Goal: Task Accomplishment & Management: Use online tool/utility

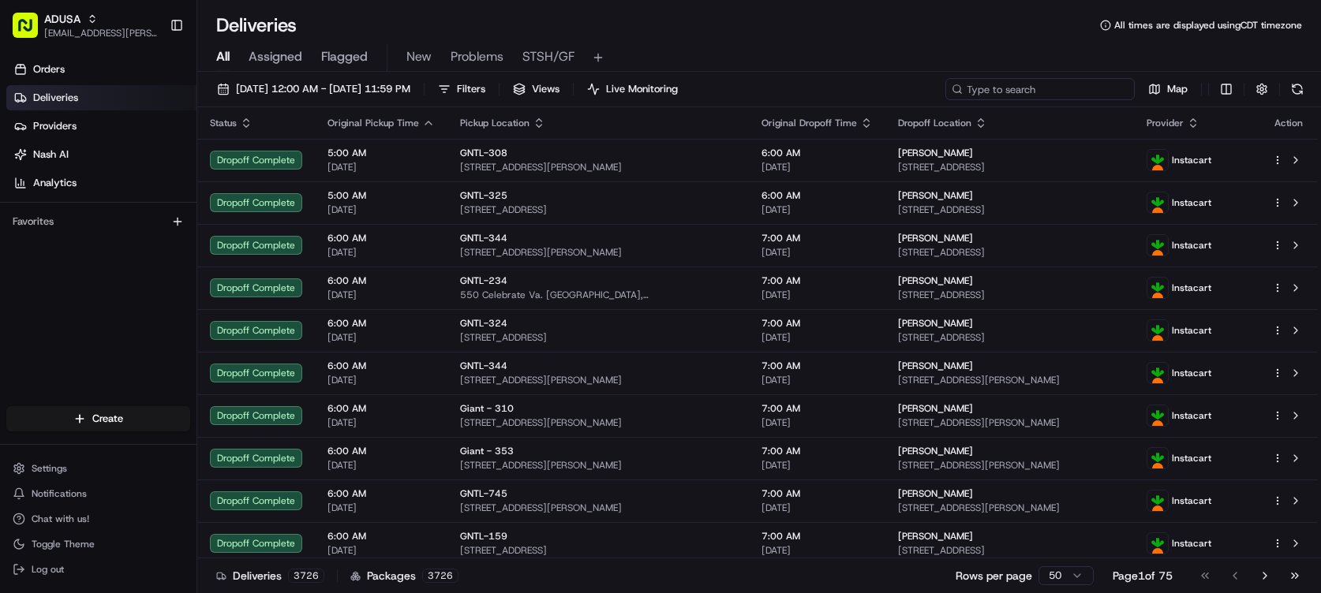
click at [1013, 107] on div "08/18/2025 12:00 AM - 08/18/2025 11:59 PM Filters Views Live Monitoring Map" at bounding box center [759, 92] width 1124 height 29
paste input "m703616981"
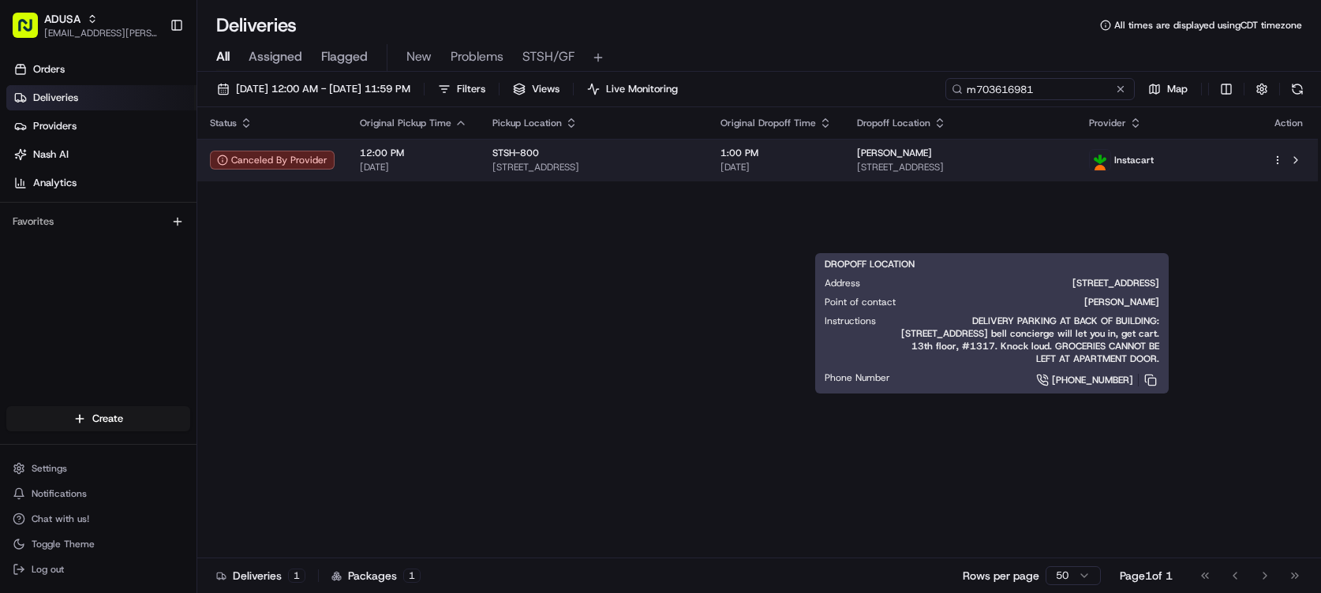
type input "m703616981"
click at [1116, 228] on body "ADUSA nicolette.parchem@adusa.com Toggle Sidebar Orders Deliveries Providers Na…" at bounding box center [660, 296] width 1321 height 593
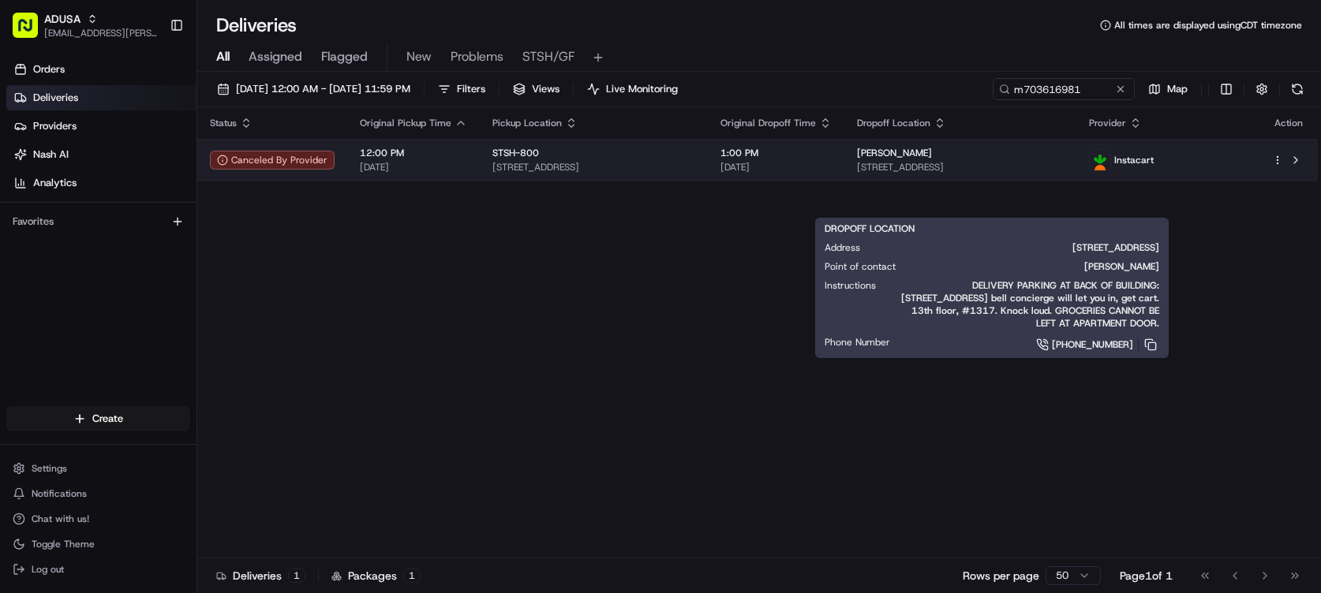
click at [1065, 174] on span "[STREET_ADDRESS]" at bounding box center [961, 167] width 208 height 13
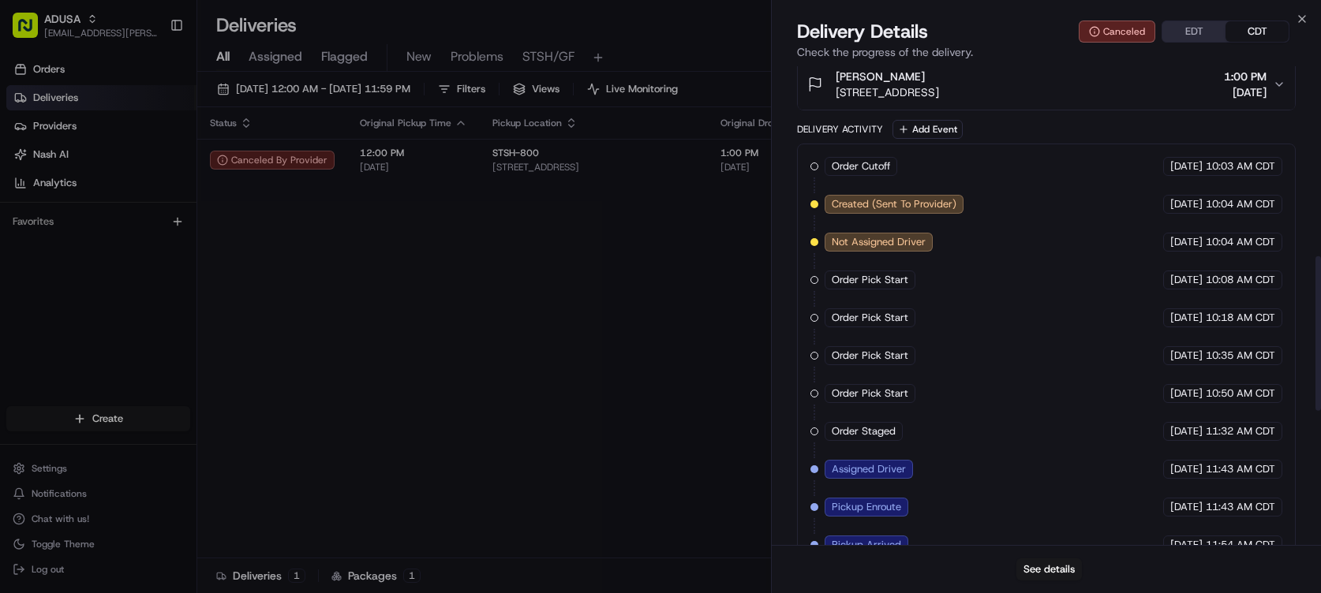
scroll to position [860, 0]
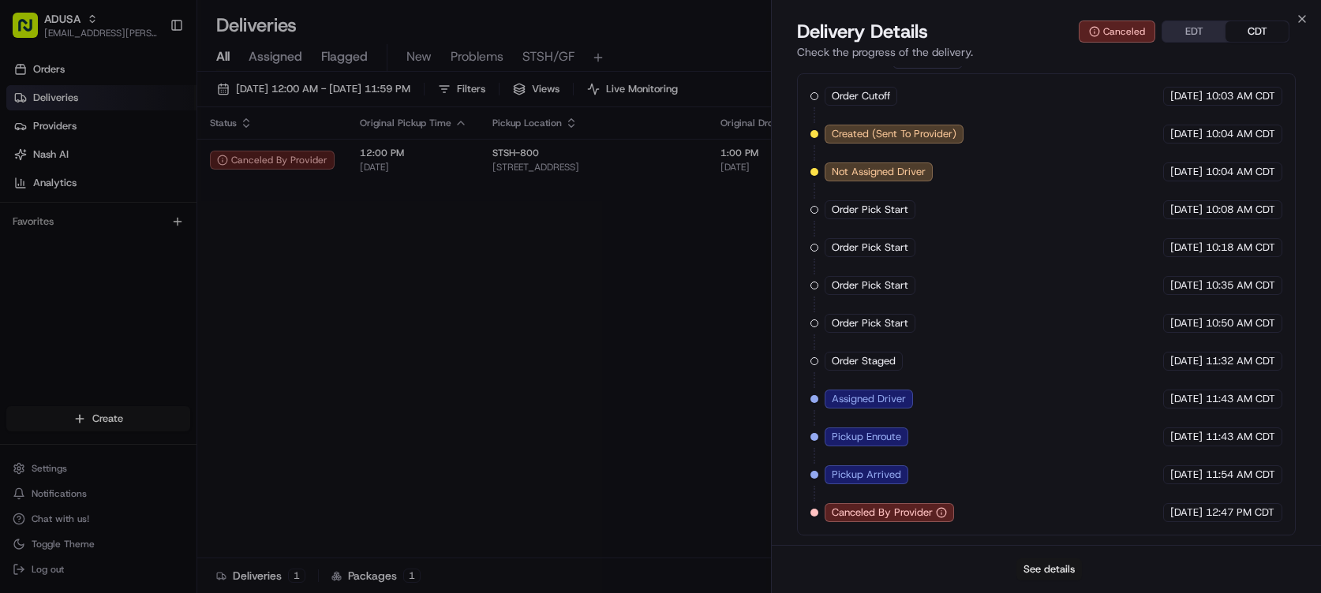
click at [1048, 560] on button "See details" at bounding box center [1049, 570] width 66 height 22
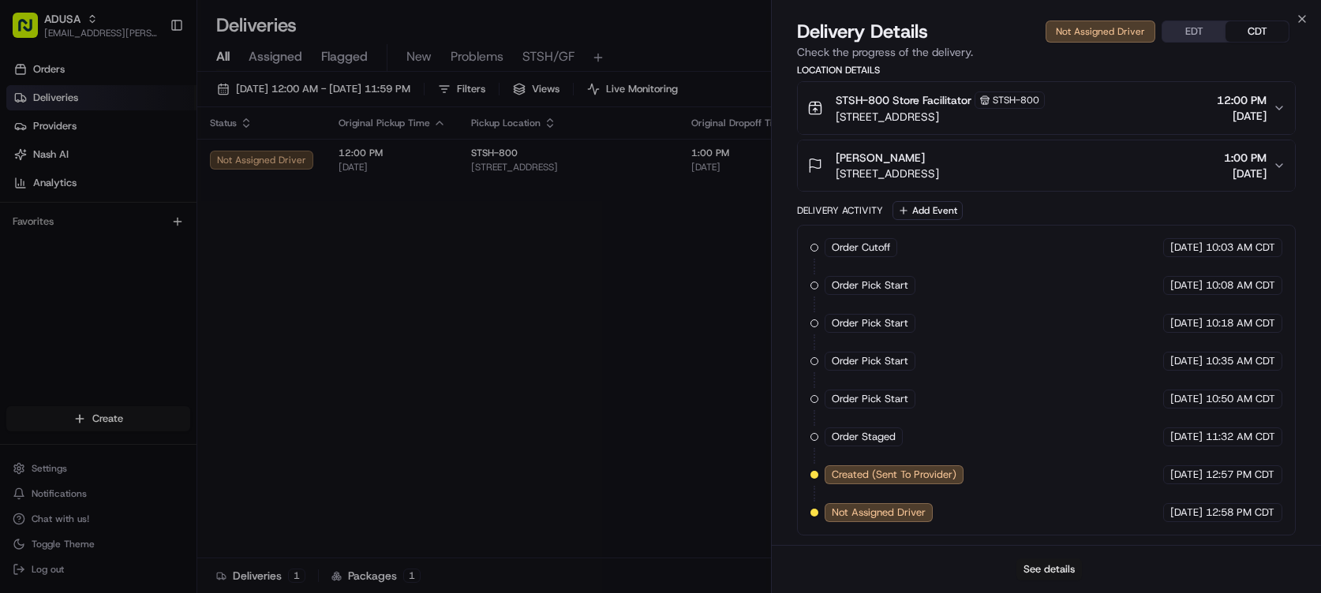
scroll to position [672, 0]
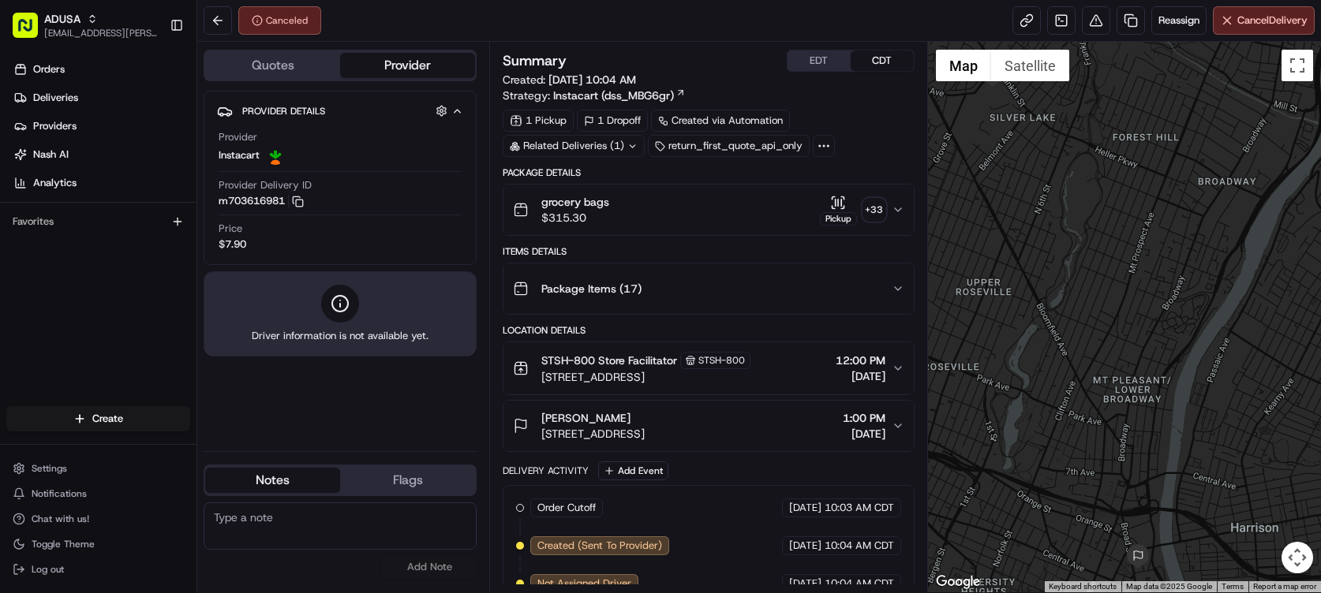
drag, startPoint x: 1102, startPoint y: 451, endPoint x: 1072, endPoint y: 439, distance: 33.3
click at [1069, 446] on div at bounding box center [1124, 317] width 393 height 551
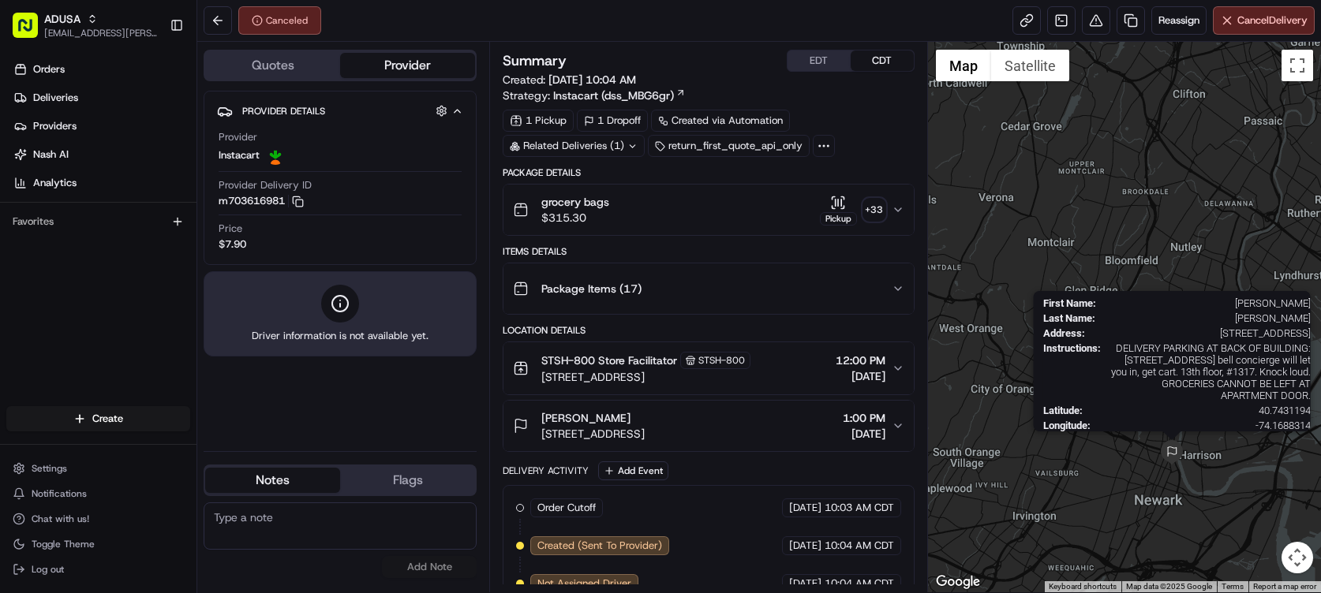
drag, startPoint x: 1175, startPoint y: 467, endPoint x: 1136, endPoint y: 466, distance: 38.7
click at [1159, 466] on img at bounding box center [1171, 452] width 25 height 25
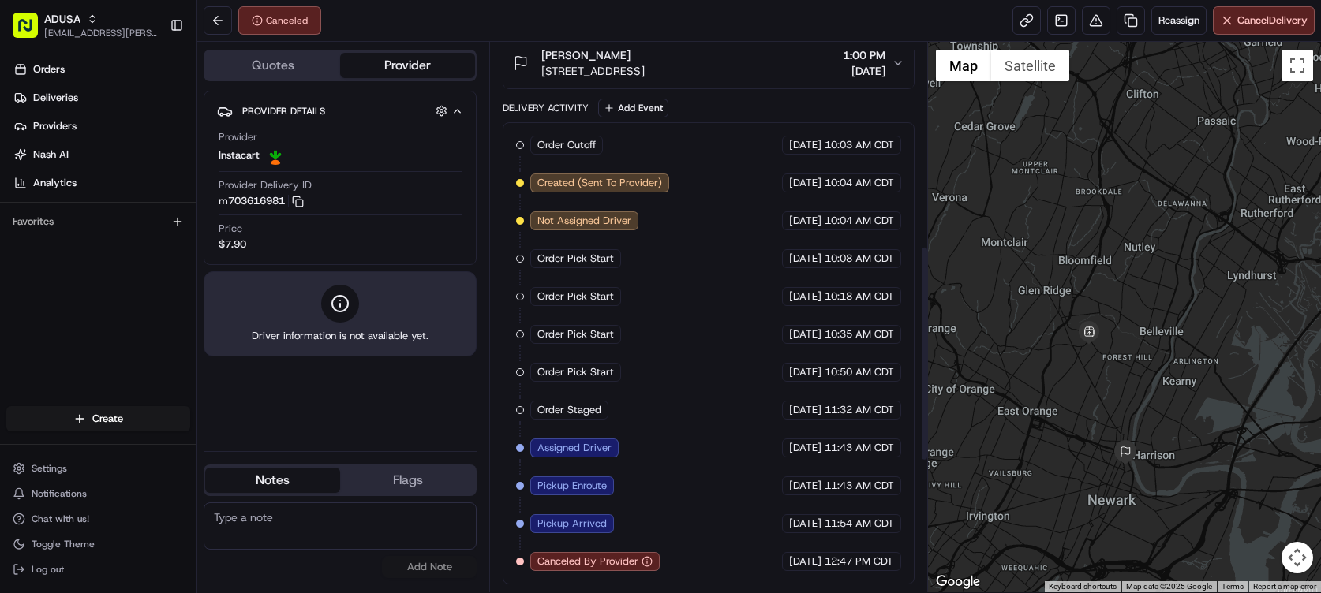
scroll to position [846, 0]
click at [1158, 27] on span "Reassign" at bounding box center [1178, 20] width 41 height 14
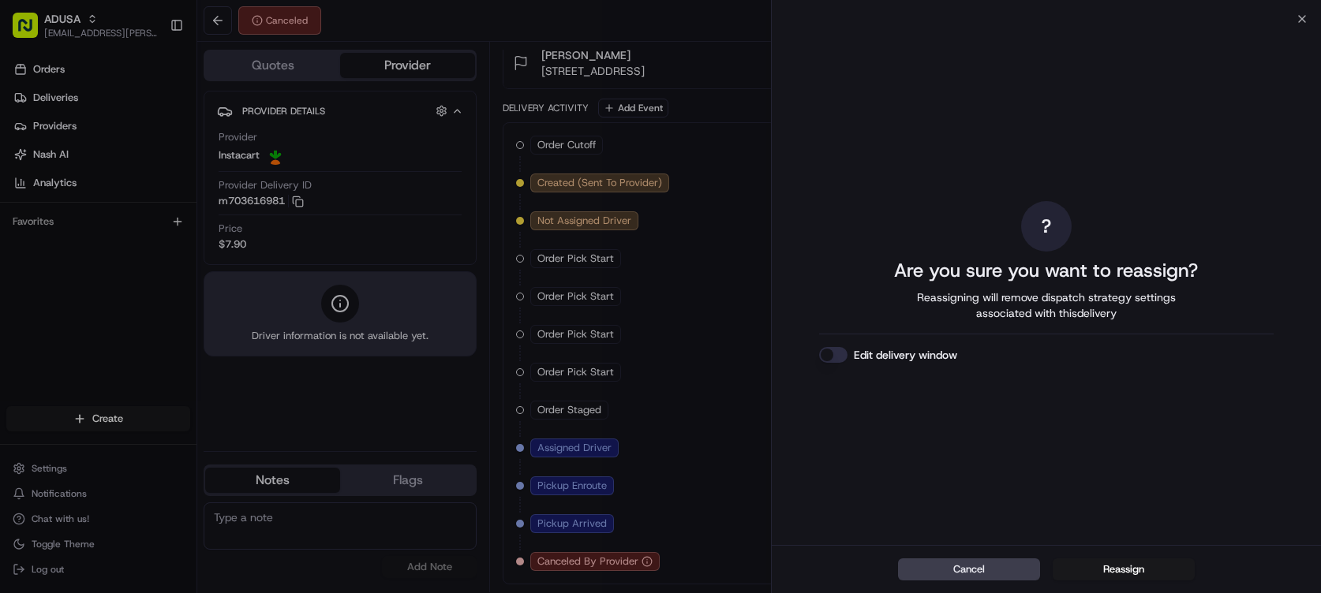
click at [826, 363] on button "Edit delivery window" at bounding box center [833, 355] width 28 height 16
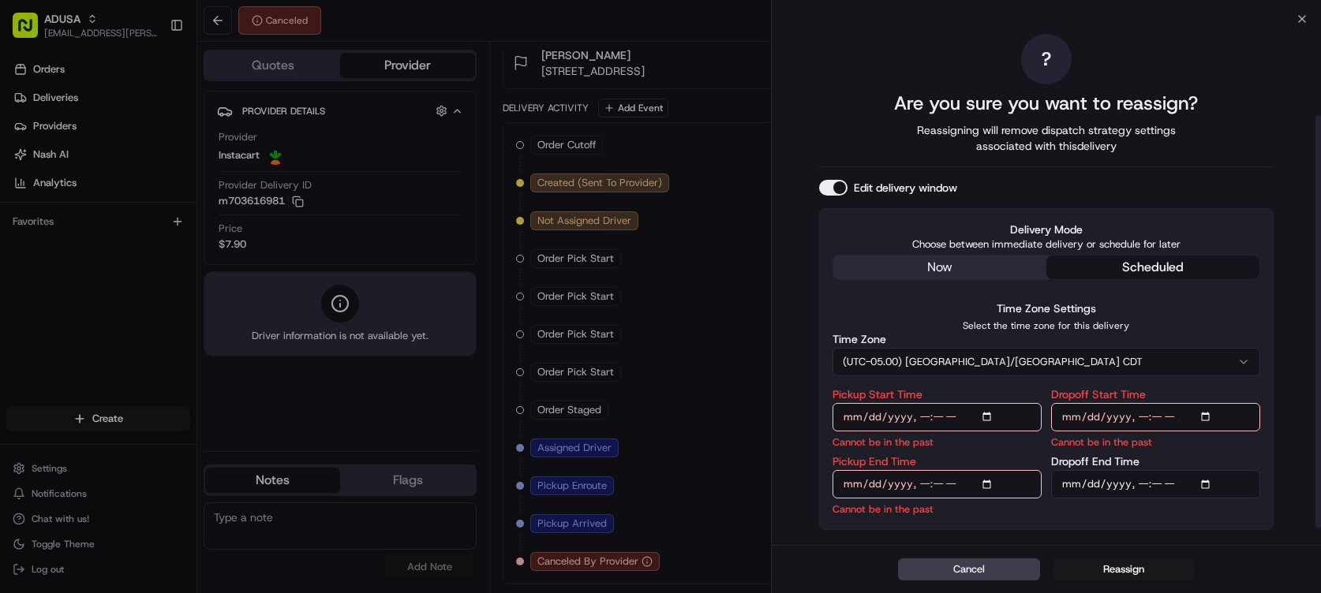
scroll to position [118, 0]
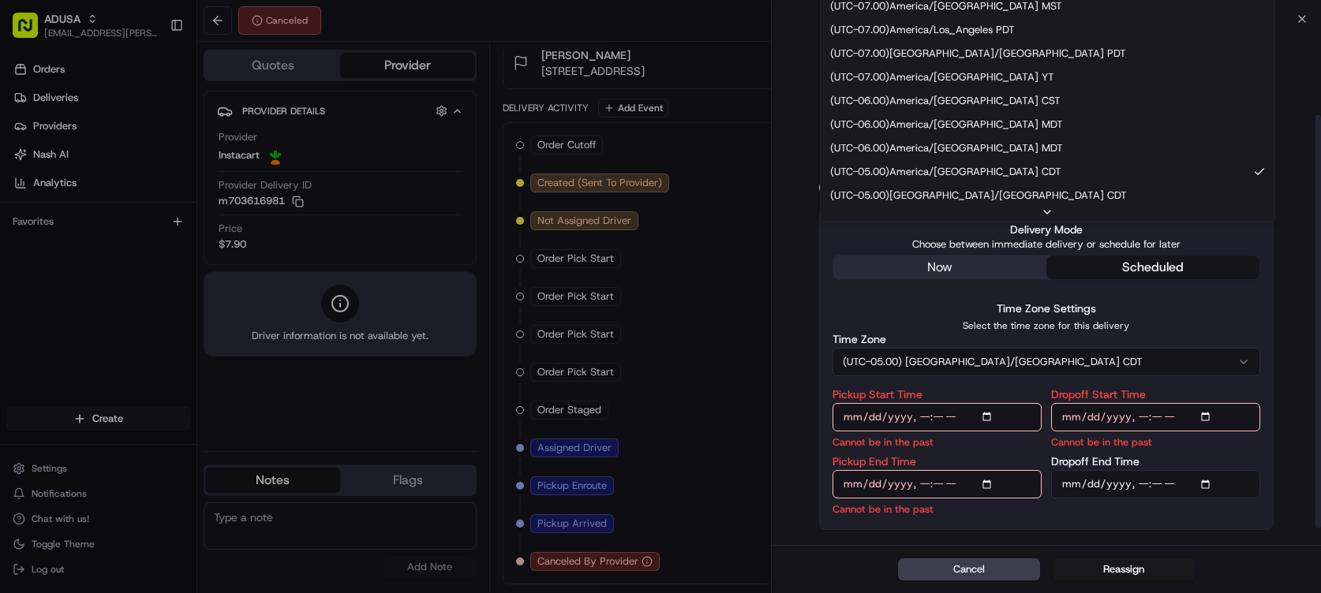
click at [986, 348] on button "(UTC-05.00) [GEOGRAPHIC_DATA]/[GEOGRAPHIC_DATA] CDT" at bounding box center [1047, 362] width 428 height 28
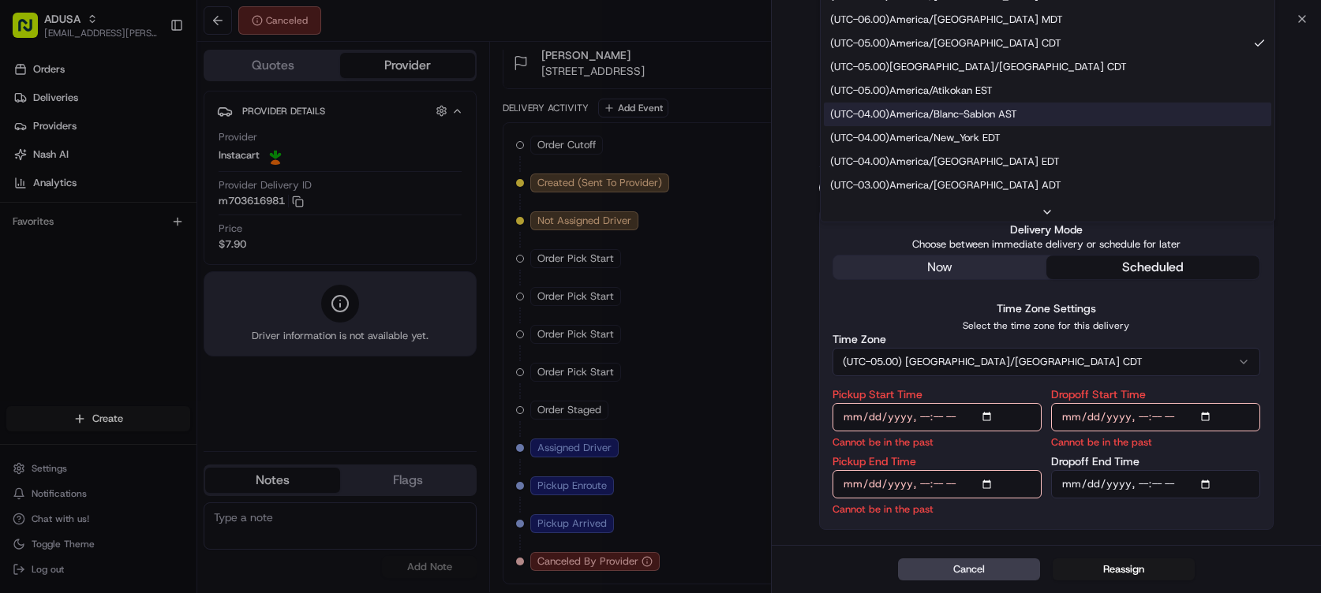
scroll to position [158, 0]
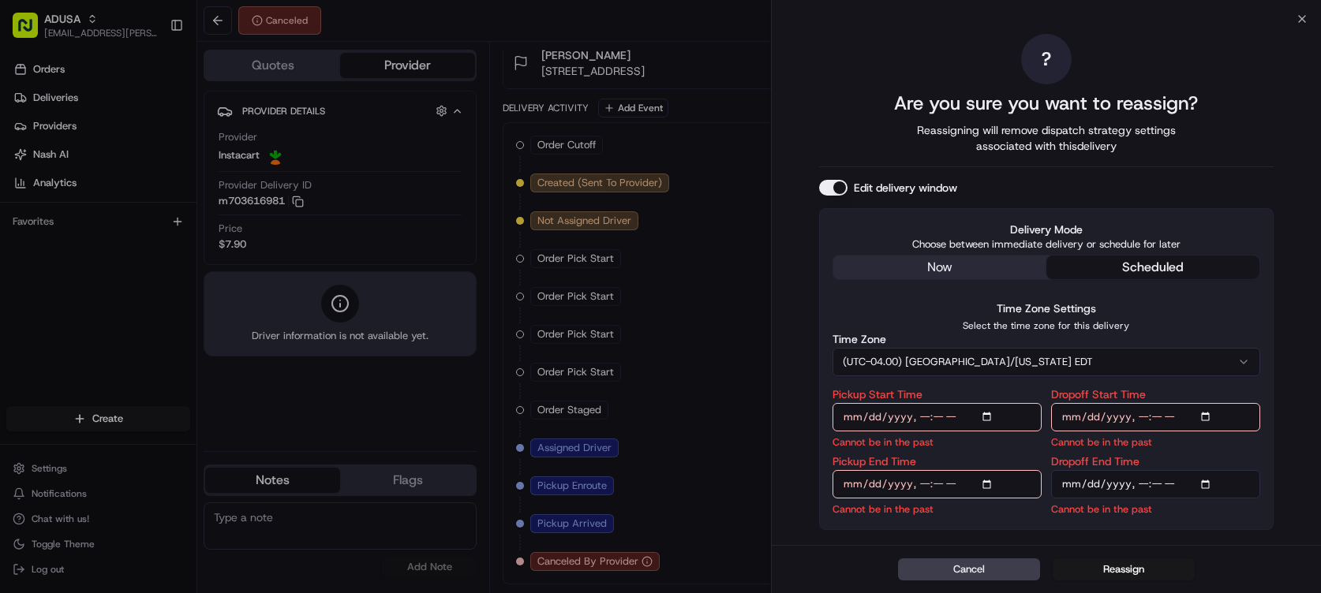
click at [930, 403] on input "Pickup Start Time" at bounding box center [937, 417] width 209 height 28
type input "[DATE]T14:30"
click at [928, 471] on input "Pickup End Time" at bounding box center [937, 484] width 209 height 28
type input "[DATE]T15:30"
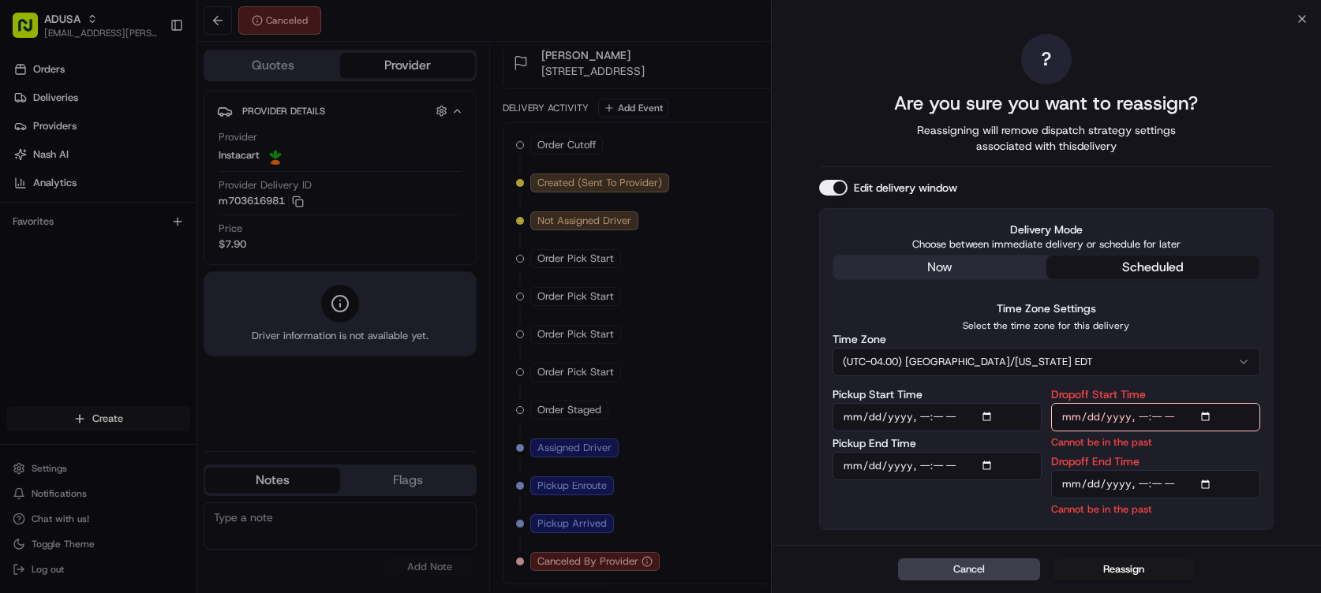
click at [1160, 403] on input "Dropoff Start Time" at bounding box center [1155, 417] width 209 height 28
type input "[DATE]T15:30"
click at [1162, 473] on input "Dropoff End Time" at bounding box center [1155, 484] width 209 height 28
click at [932, 452] on input "Pickup End Time" at bounding box center [937, 466] width 209 height 28
type input "[DATE]T15:00"
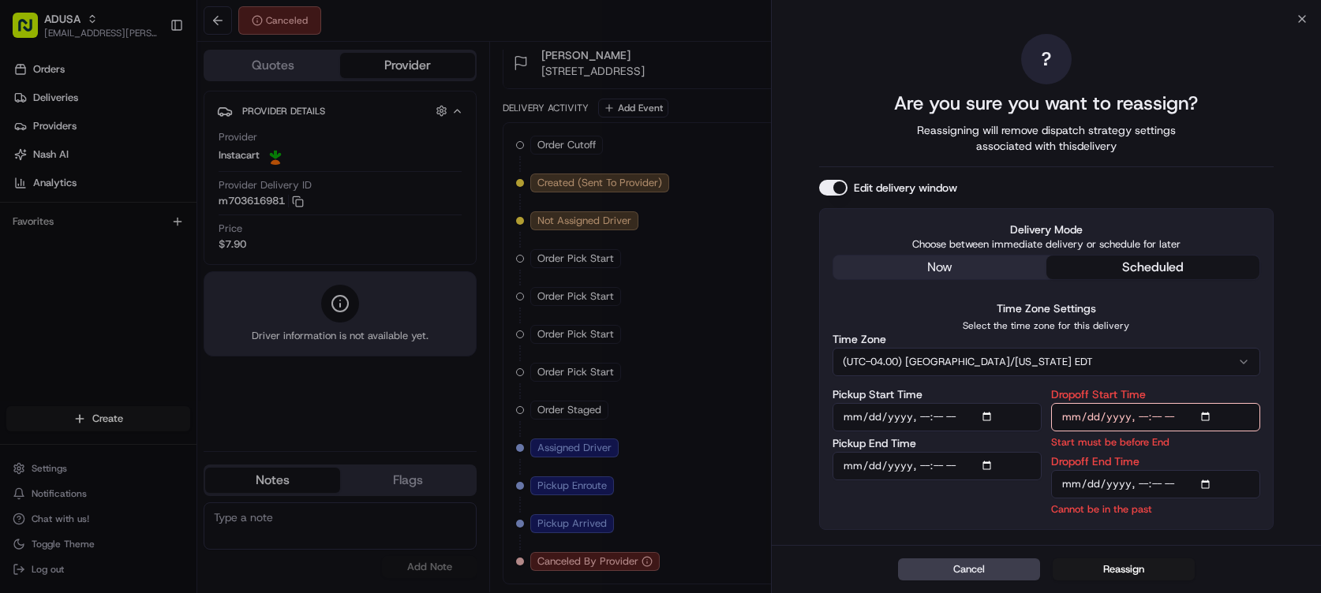
click at [1183, 403] on input "Dropoff Start Time" at bounding box center [1155, 417] width 209 height 28
type input "[DATE]T15:00"
click at [1161, 470] on input "Dropoff End Time" at bounding box center [1155, 484] width 209 height 28
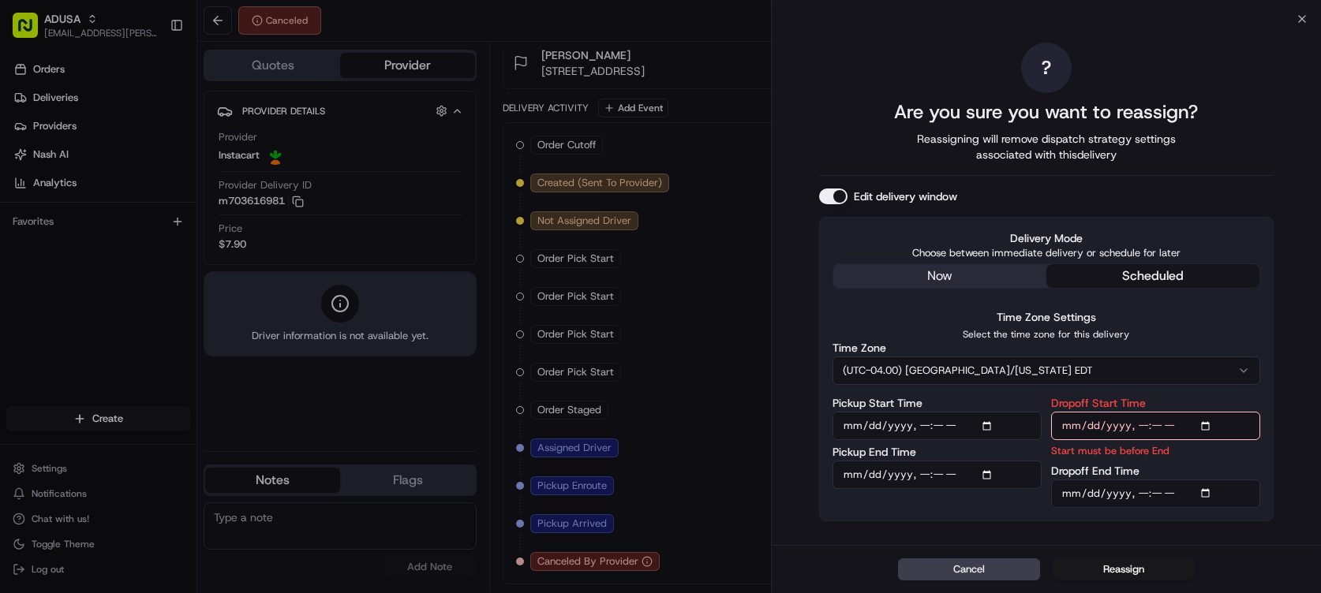
type input "[DATE]T15:30"
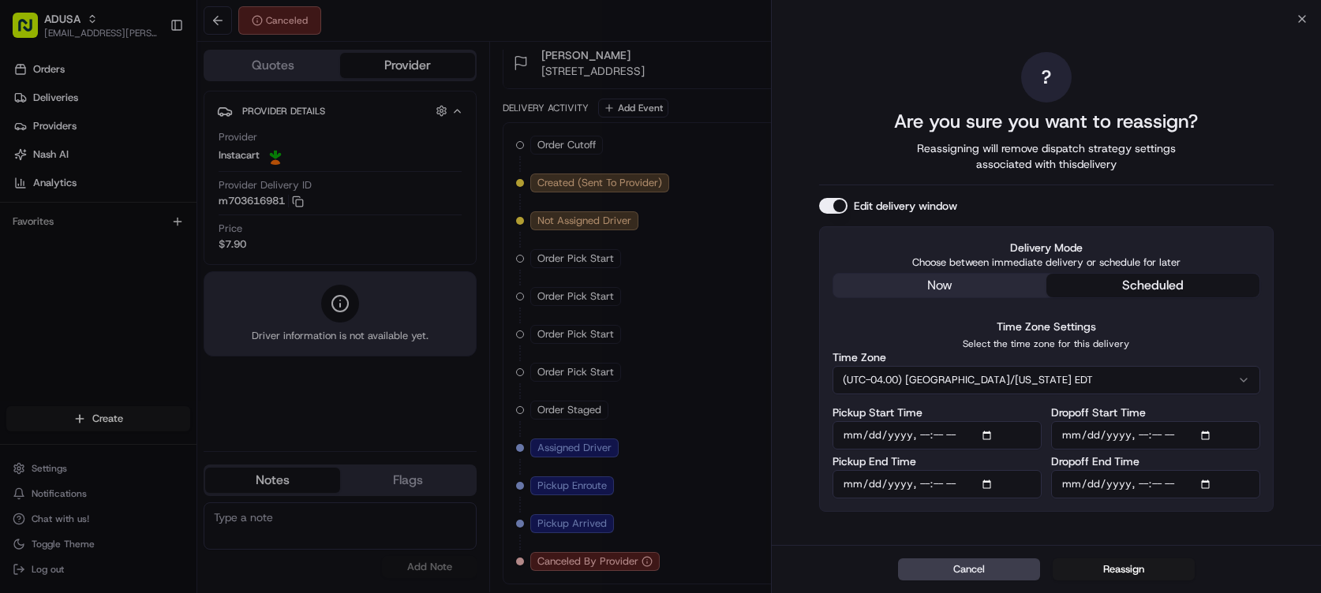
click at [1207, 563] on div "Cancel Reassign" at bounding box center [1047, 569] width 550 height 48
click at [1123, 559] on button "Reassign" at bounding box center [1124, 570] width 142 height 22
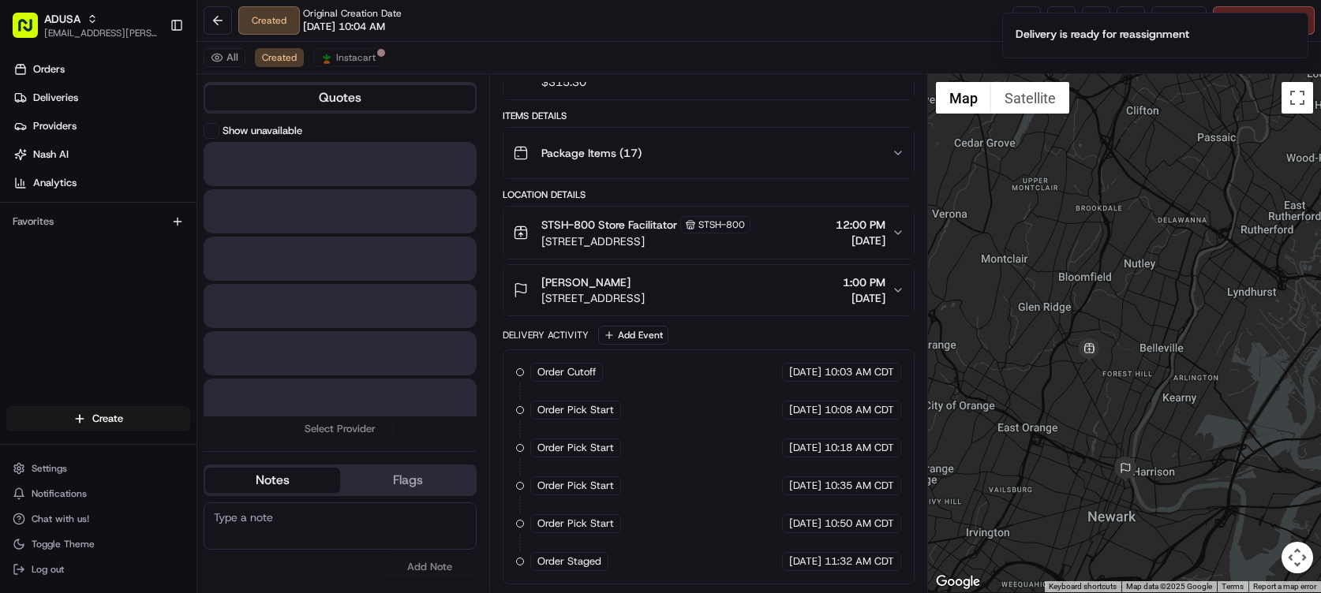
scroll to position [490, 0]
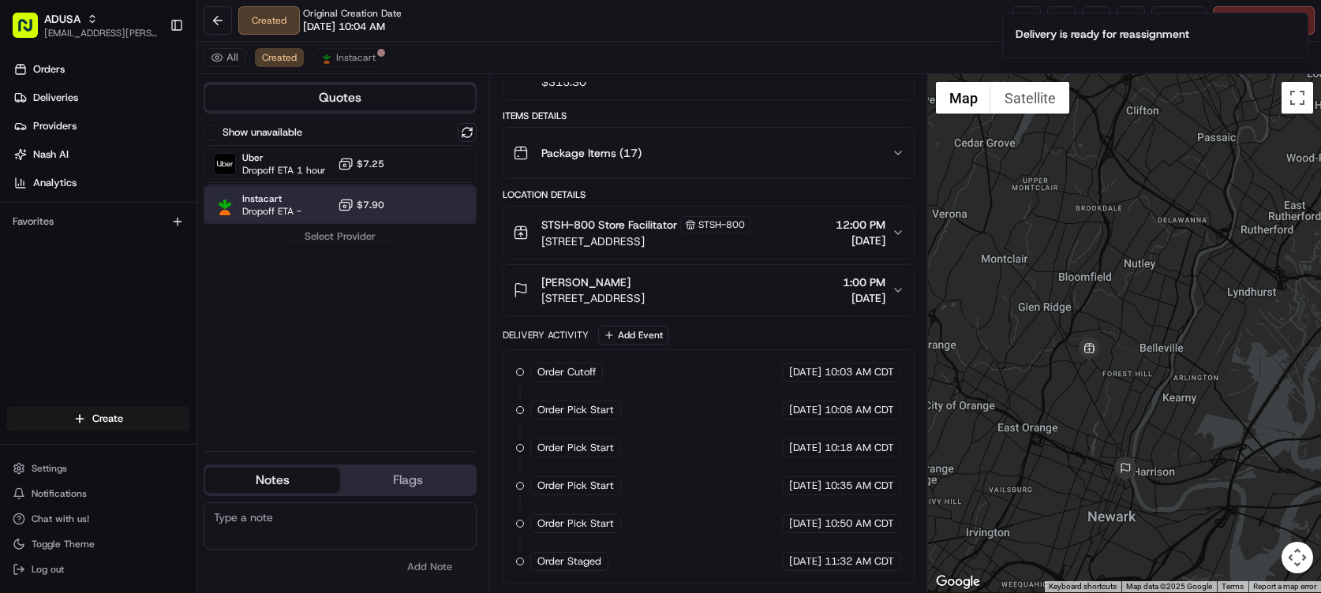
click at [421, 224] on div "Instacart Dropoff ETA - $7.90" at bounding box center [340, 205] width 273 height 38
click at [395, 246] on button "Assign Provider" at bounding box center [340, 236] width 112 height 19
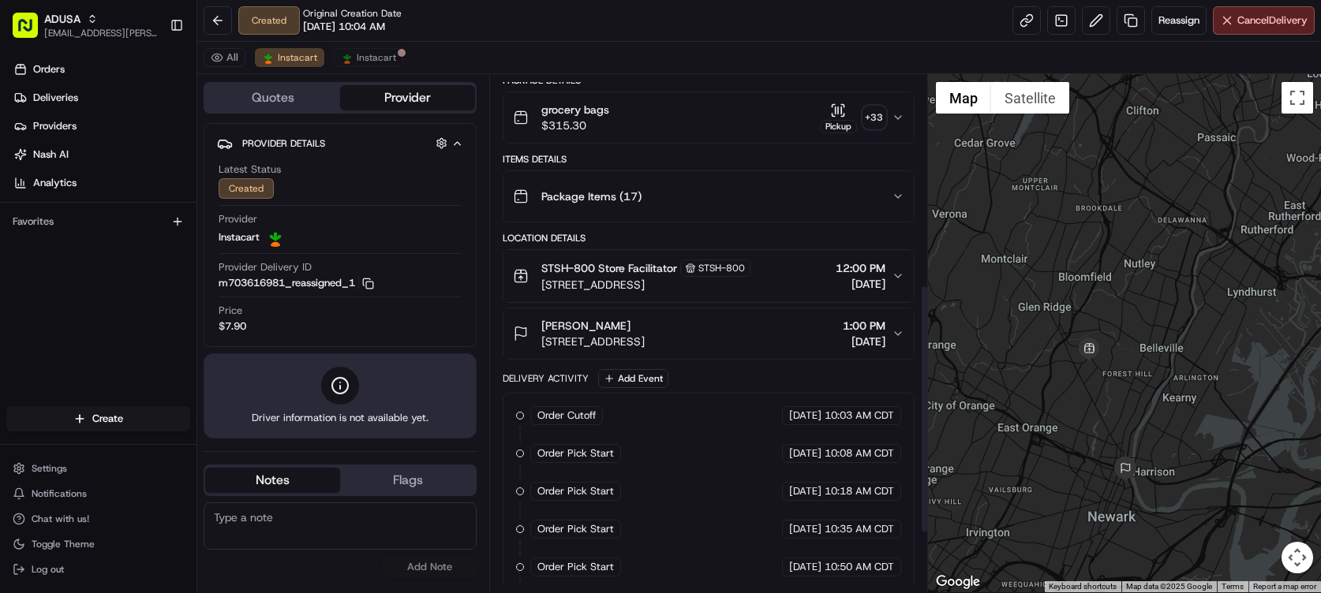
scroll to position [0, 0]
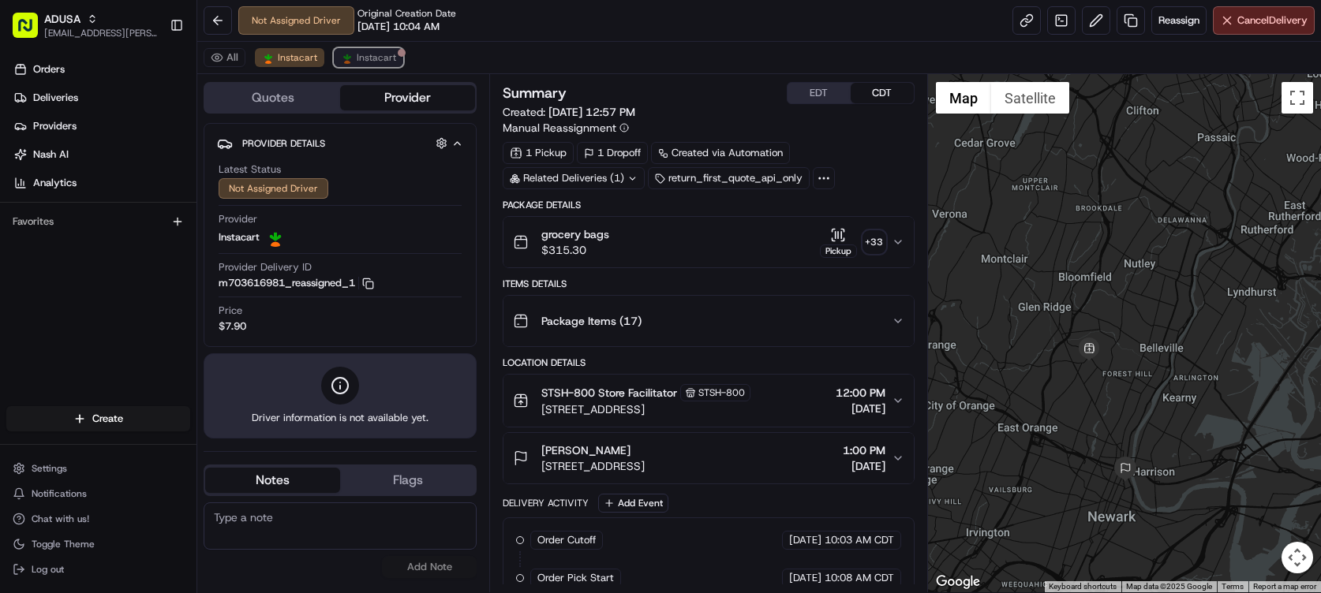
click at [396, 64] on span "Instacart" at bounding box center [376, 57] width 39 height 13
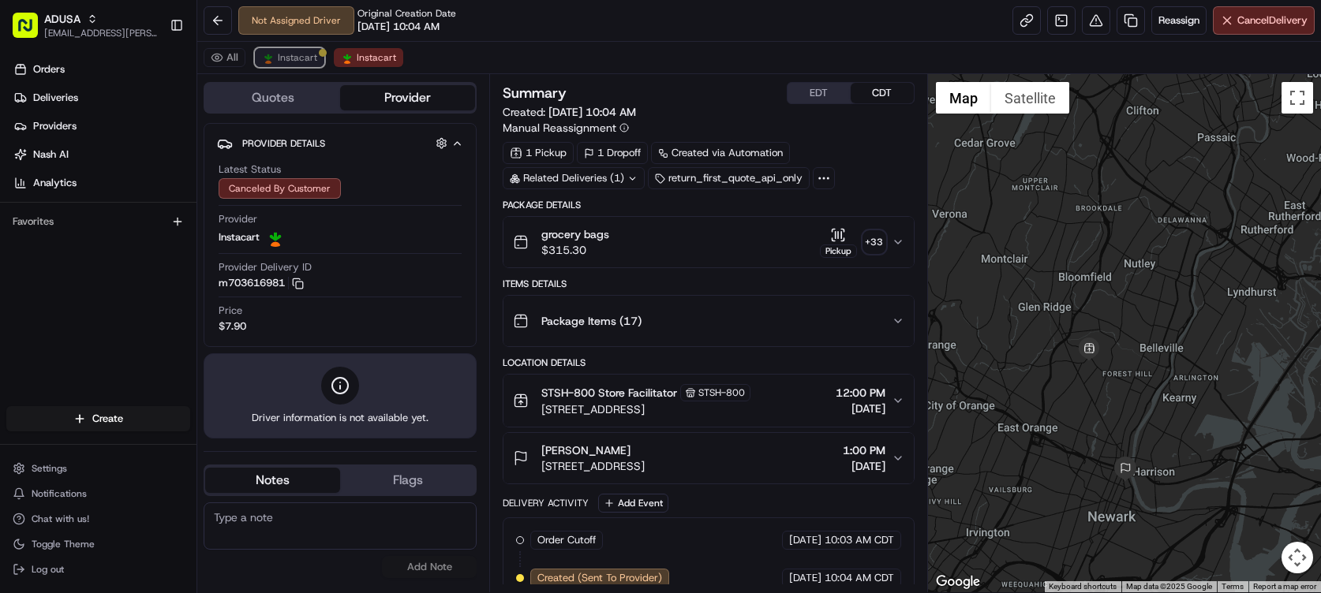
click at [317, 64] on span "Instacart" at bounding box center [297, 57] width 39 height 13
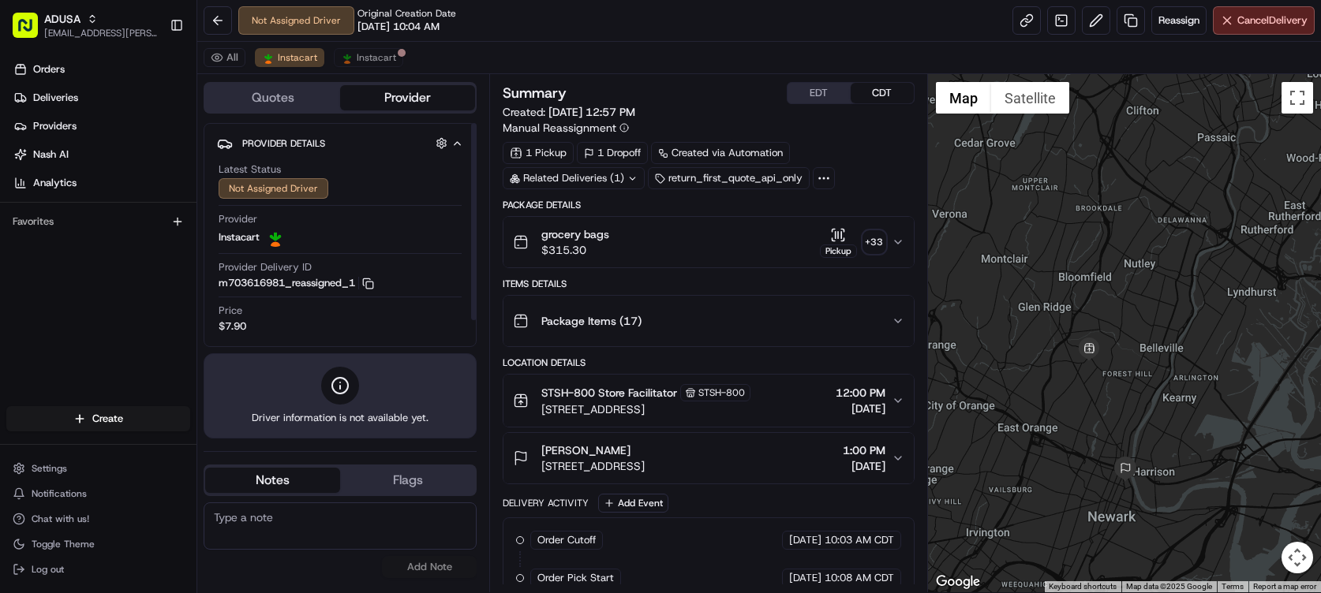
click at [357, 535] on textarea at bounding box center [340, 526] width 273 height 47
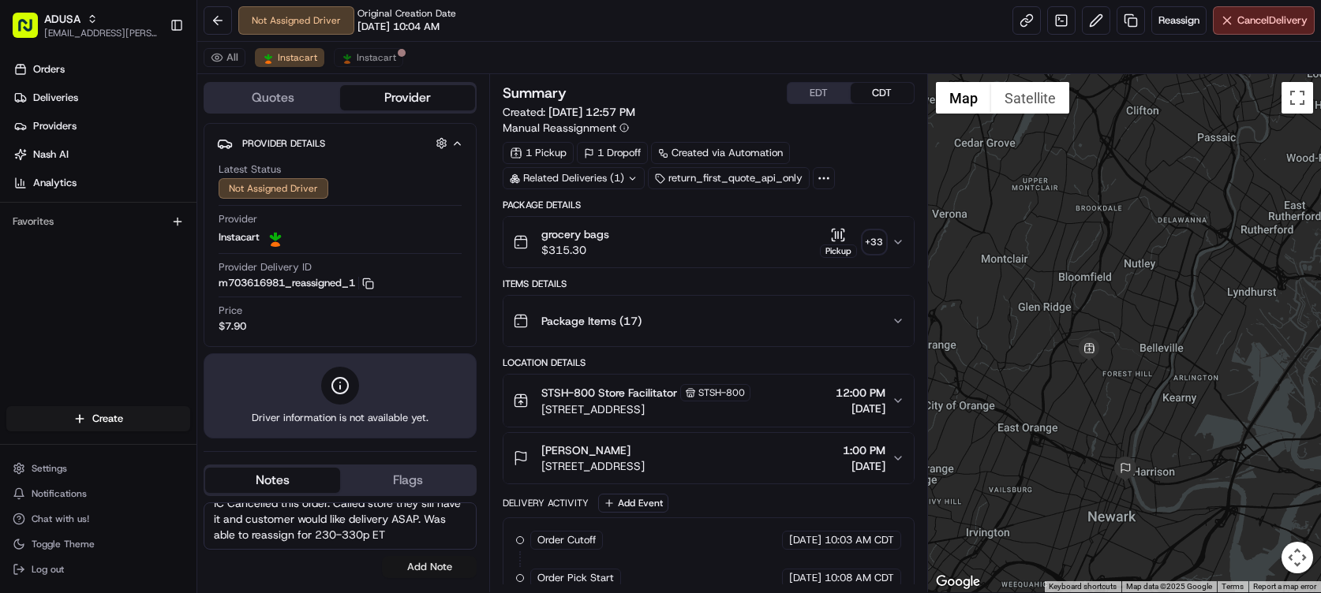
type textarea "IC Cancelled this order. Called store they sill have it and customer would like…"
click at [451, 578] on button "Add Note" at bounding box center [429, 567] width 95 height 22
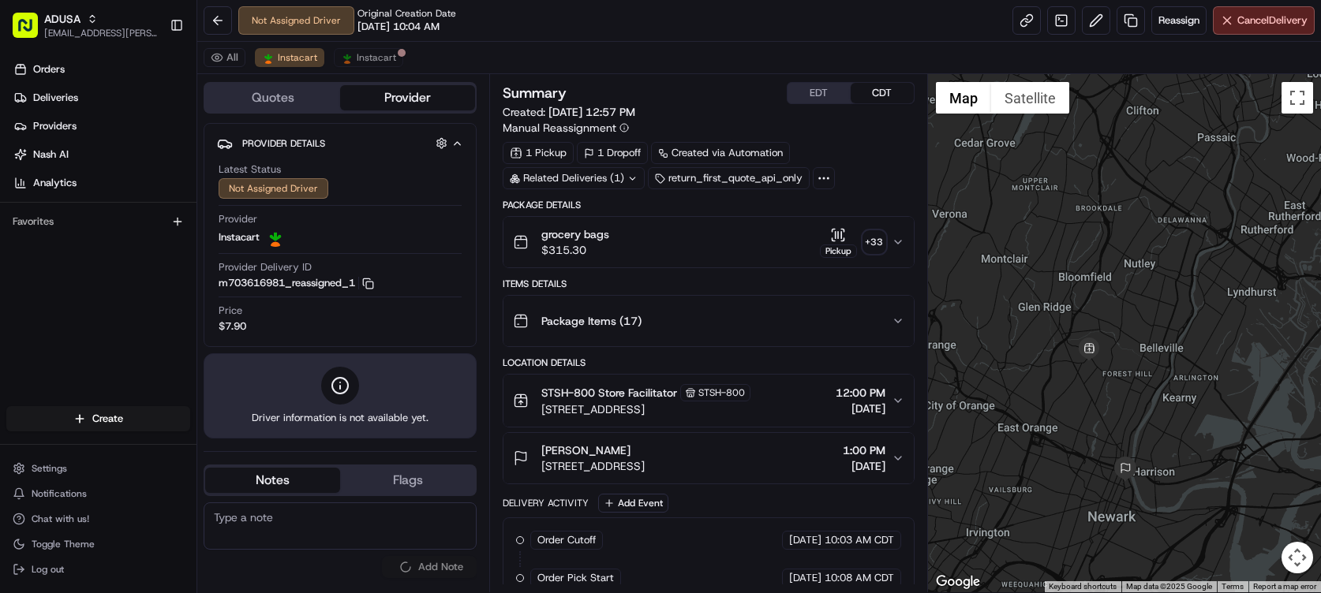
scroll to position [0, 0]
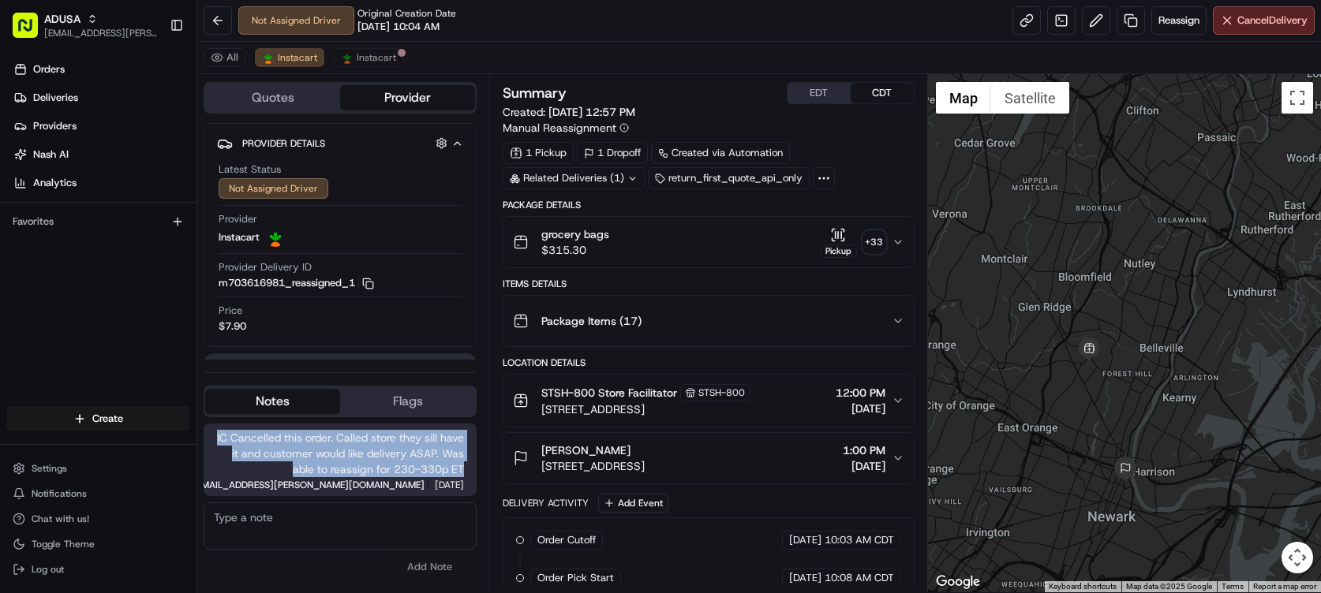
drag, startPoint x: 304, startPoint y: 404, endPoint x: 492, endPoint y: 470, distance: 198.9
click at [464, 470] on span "IC Cancelled this order. Called store they sill have it and customer would like…" at bounding box center [340, 453] width 248 height 47
copy span "IC Cancelled this order. Called store they sill have it and customer would like…"
click at [396, 64] on span "Instacart" at bounding box center [376, 57] width 39 height 13
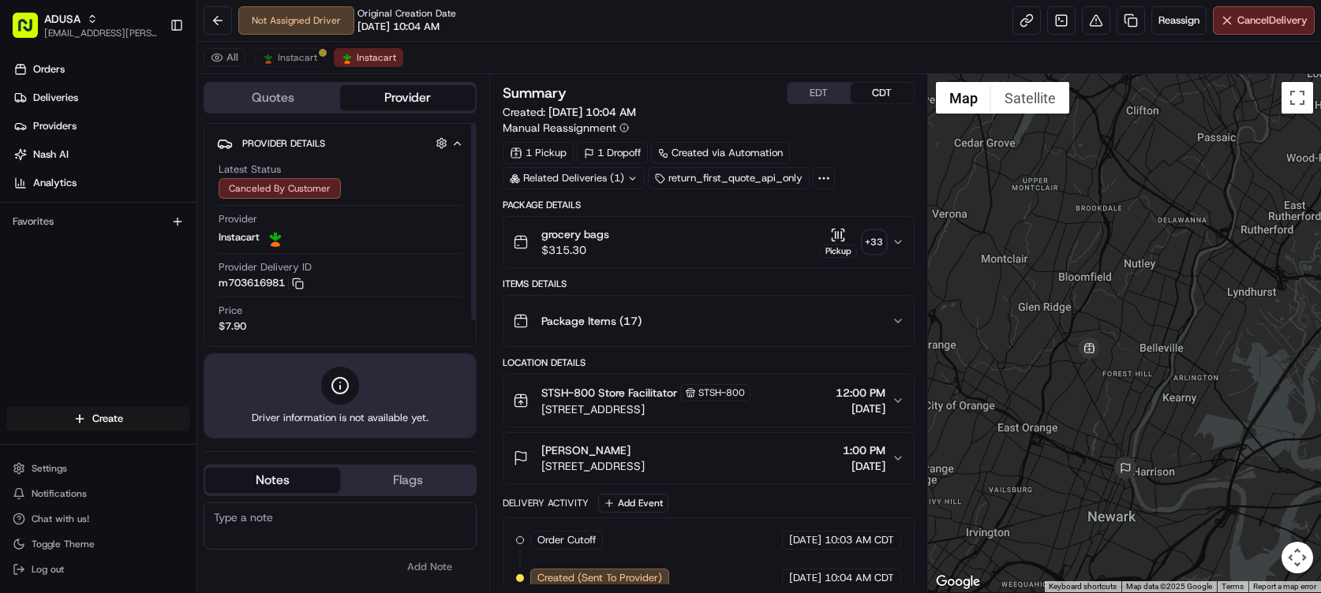
click at [360, 542] on textarea at bounding box center [340, 526] width 273 height 47
paste textarea "IC Cancelled this order. Called store they sill have it and customer would like…"
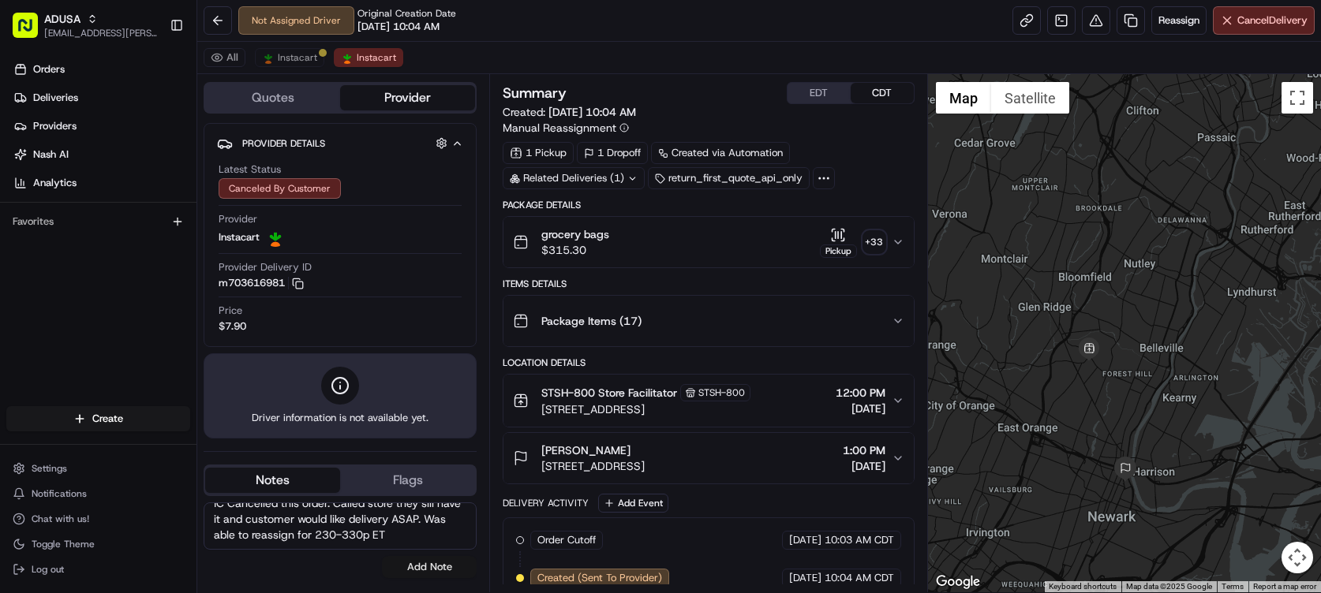
type textarea "IC Cancelled this order. Called store they sill have it and customer would like…"
click at [468, 578] on button "Add Note" at bounding box center [429, 567] width 95 height 22
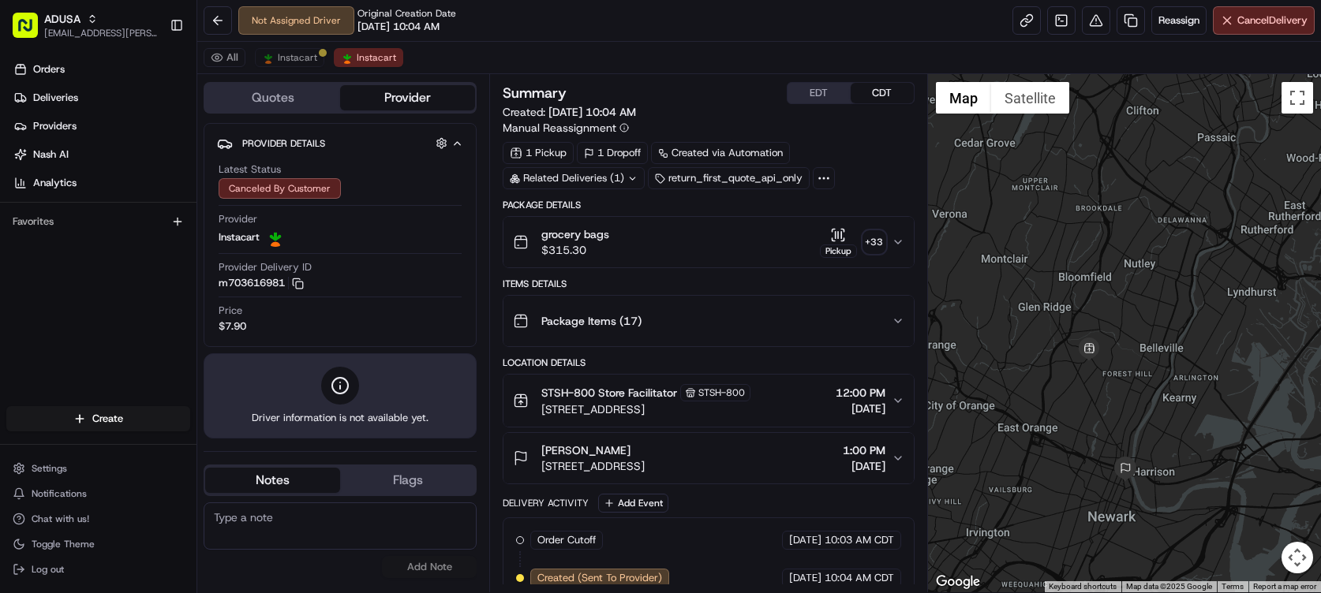
scroll to position [0, 0]
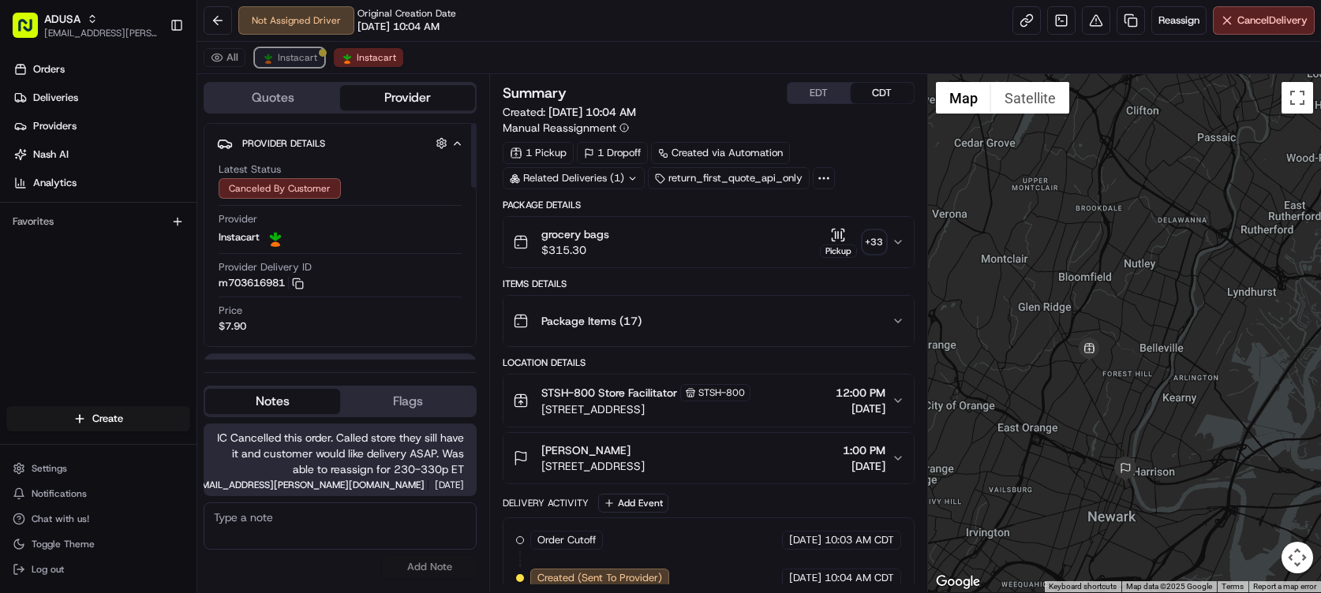
click at [317, 64] on span "Instacart" at bounding box center [297, 57] width 39 height 13
